Goal: Transaction & Acquisition: Book appointment/travel/reservation

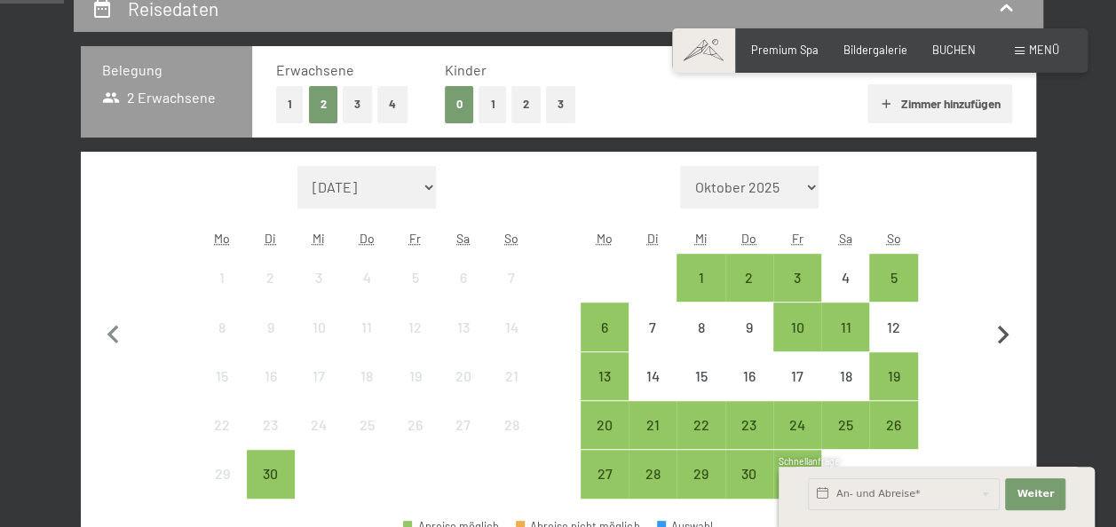
click at [998, 331] on icon "button" at bounding box center [1003, 335] width 37 height 37
select select "[DATE]"
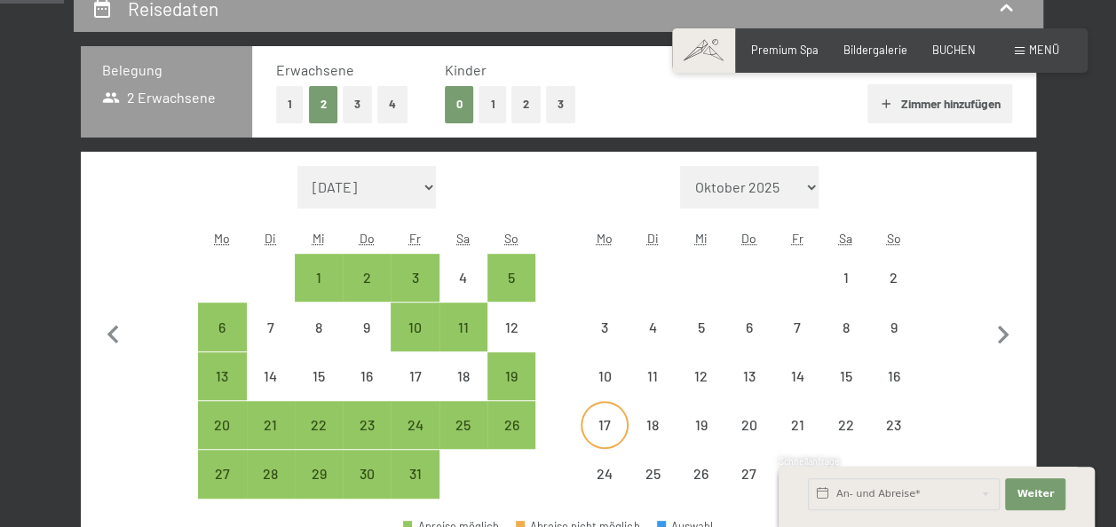
select select "[DATE]"
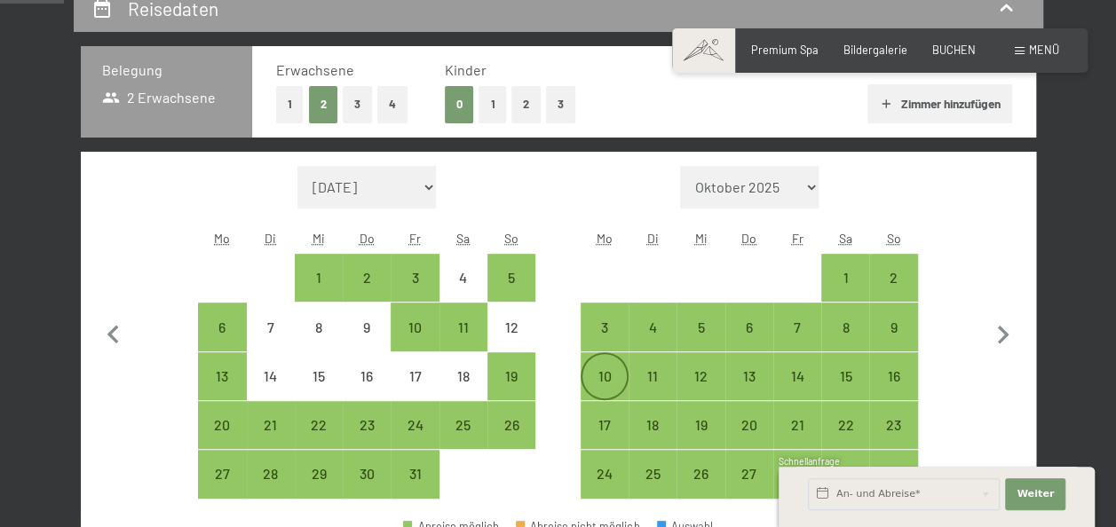
click at [605, 380] on div "10" at bounding box center [605, 391] width 44 height 44
select select "[DATE]"
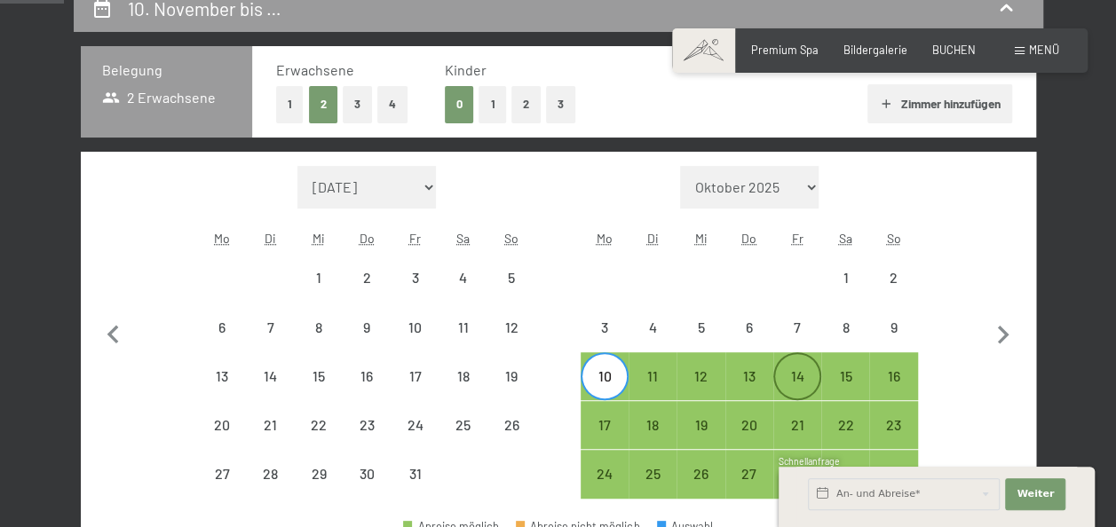
click at [794, 372] on div "14" at bounding box center [797, 391] width 44 height 44
select select "[DATE]"
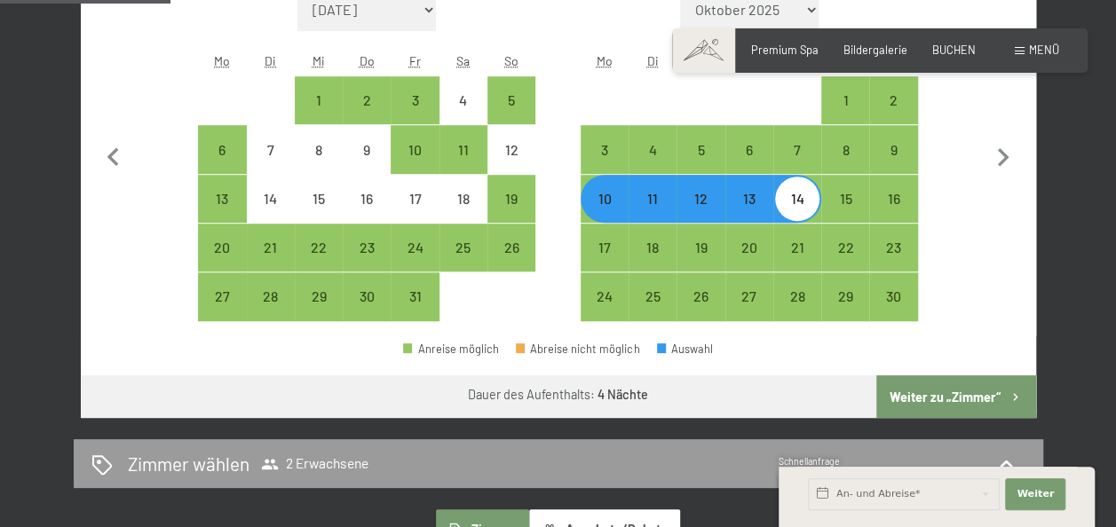
click at [976, 385] on button "Weiter zu „Zimmer“" at bounding box center [955, 397] width 159 height 43
select select "[DATE]"
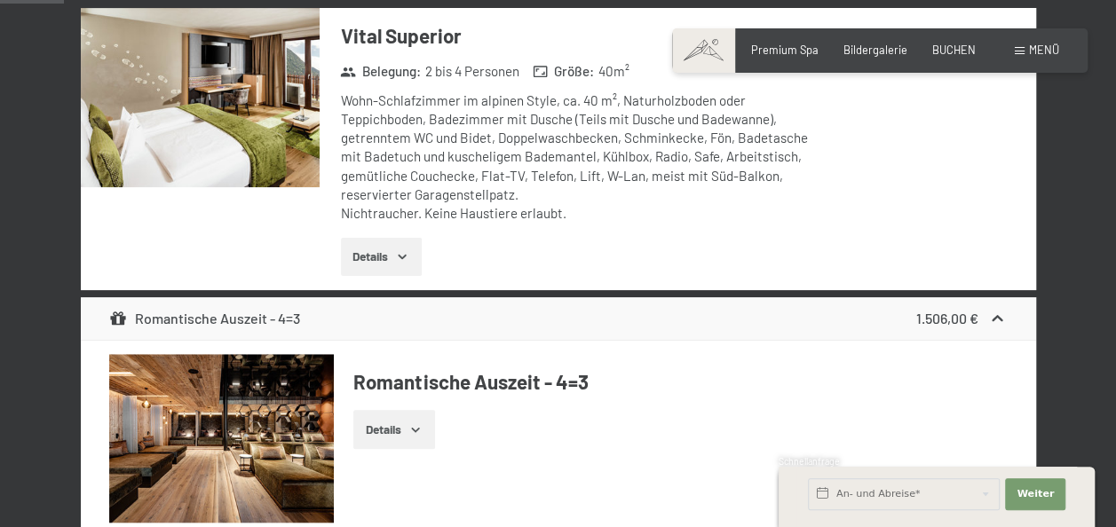
scroll to position [339, 0]
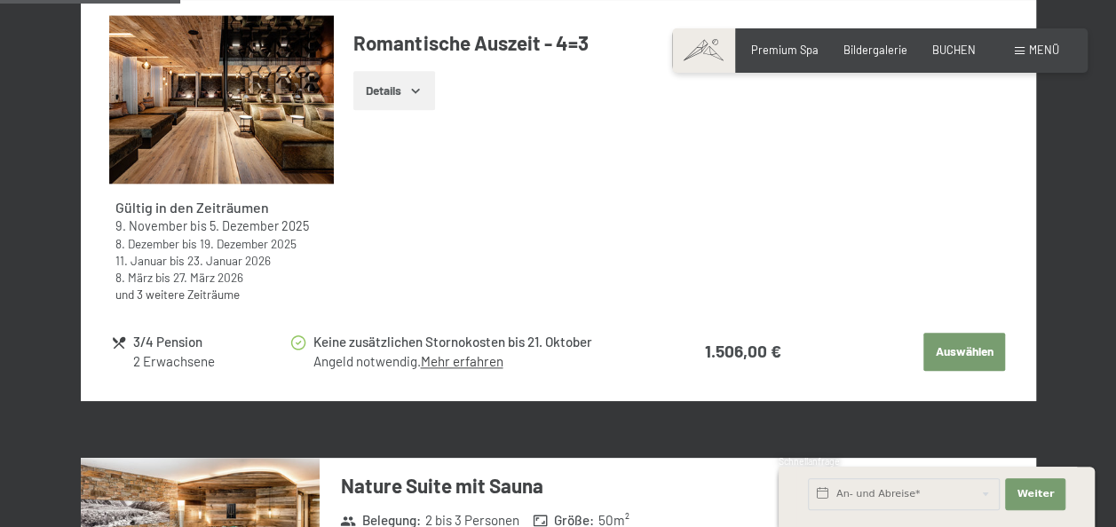
click at [971, 351] on button "Auswählen" at bounding box center [965, 352] width 82 height 39
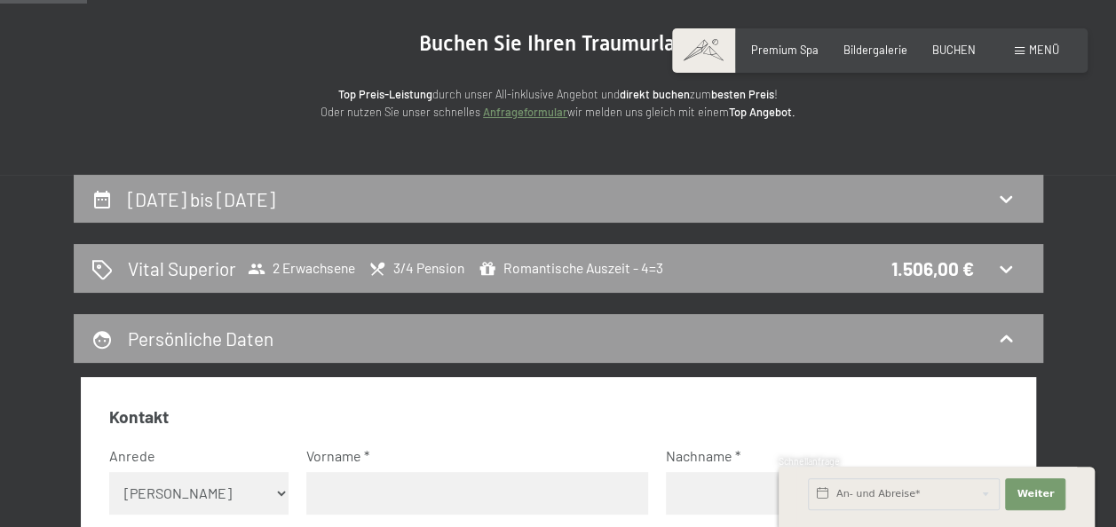
scroll to position [162, 0]
